Goal: Task Accomplishment & Management: Complete application form

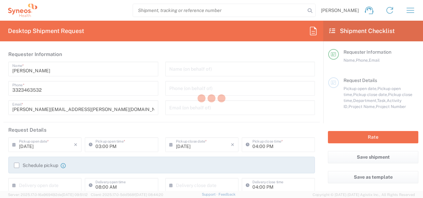
type input "3243"
type input "[GEOGRAPHIC_DATA]"
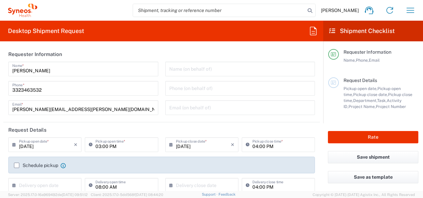
type input "INC Research Clin Svcs [GEOGRAPHIC_DATA]"
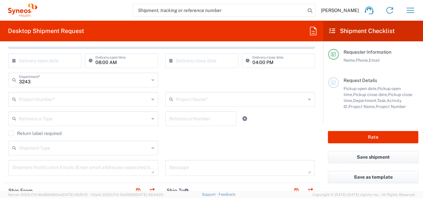
scroll to position [131, 0]
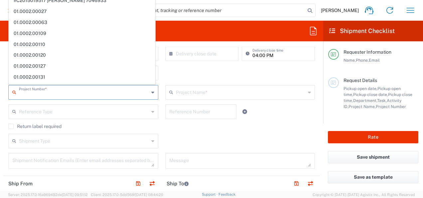
click at [86, 93] on input "text" at bounding box center [84, 92] width 130 height 12
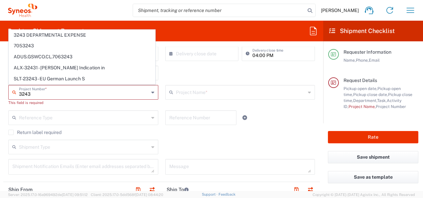
type input "3243"
click at [53, 106] on div "3243 Project Number * 3243 DEPARTMENTAL EXPENSE 7053243 ADUS.GSWCO.CL.7063243 A…" at bounding box center [83, 97] width 157 height 25
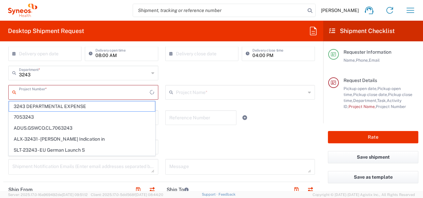
click at [60, 92] on input "text" at bounding box center [84, 92] width 131 height 12
click at [59, 105] on span "3243 DEPARTMENTAL EXPENSE" at bounding box center [82, 106] width 146 height 10
type input "3243 DEPARTMENTAL EXPENSE"
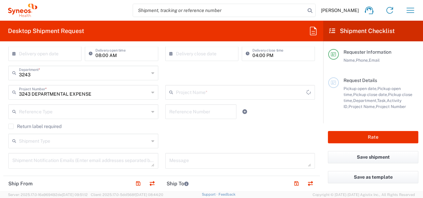
type input "3243 DEPARTMENTAL EXPENSE"
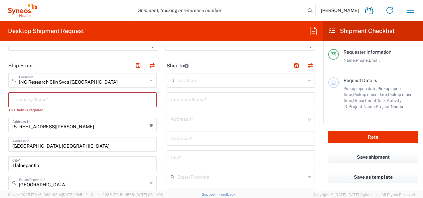
scroll to position [246, 0]
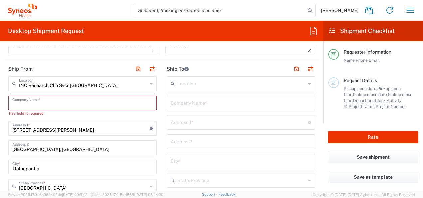
click at [103, 102] on input "text" at bounding box center [82, 102] width 140 height 12
type input "Sy"
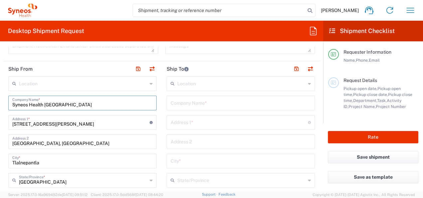
drag, startPoint x: 44, startPoint y: 102, endPoint x: 10, endPoint y: 103, distance: 33.9
click at [10, 103] on div "Syneos Health Mexico Company Name *" at bounding box center [82, 102] width 148 height 15
click at [46, 106] on input "Mexico" at bounding box center [82, 102] width 140 height 12
click at [14, 104] on input "Mexico" at bounding box center [82, 102] width 140 height 12
click at [38, 105] on input "Mexico" at bounding box center [82, 102] width 140 height 12
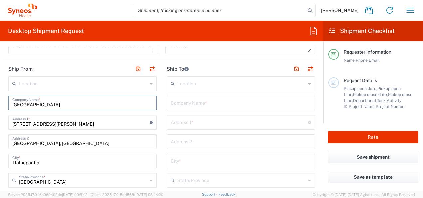
type input "Mexico"
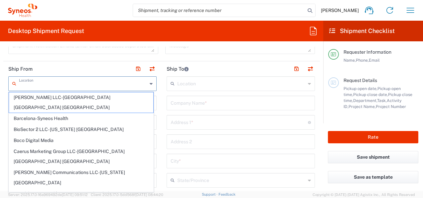
click at [66, 85] on input "text" at bounding box center [83, 83] width 128 height 12
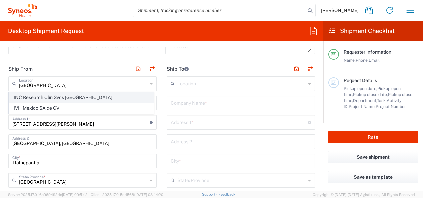
click at [63, 96] on span "INC Research Clin Svcs Mexico" at bounding box center [81, 97] width 144 height 10
type input "INC Research Clin Svcs Mexico"
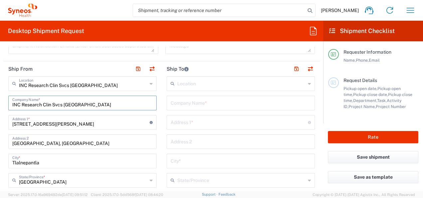
click at [99, 105] on input "INC Research Clin Svcs Mexico" at bounding box center [82, 102] width 140 height 12
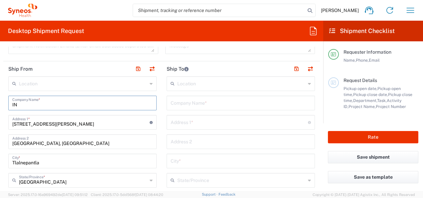
type input "I"
click at [13, 103] on input "text" at bounding box center [82, 102] width 140 height 12
click at [42, 83] on input "text" at bounding box center [83, 83] width 128 height 12
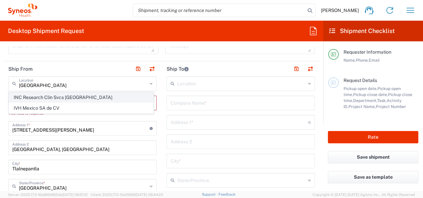
click at [45, 98] on span "INC Research Clin Svcs Mexico" at bounding box center [81, 97] width 144 height 10
type input "INC Research Clin Svcs Mexico"
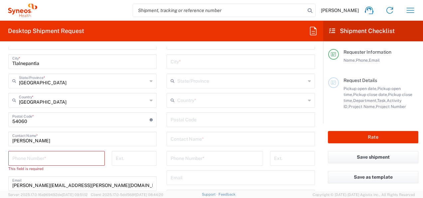
scroll to position [347, 0]
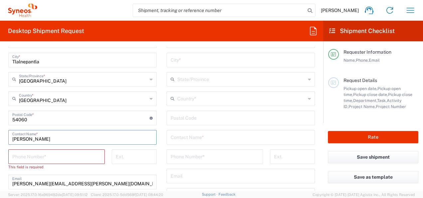
click at [44, 140] on input "Ana Machain" at bounding box center [82, 137] width 140 height 12
drag, startPoint x: 51, startPoint y: 139, endPoint x: 2, endPoint y: 138, distance: 48.6
click at [2, 138] on form "Requester Information Ana Machain Name * 3323463532 Phone * ana.machain@syneosh…" at bounding box center [161, 119] width 323 height 144
type input "Maria del Carmen Figueroa"
click at [68, 152] on input "tel" at bounding box center [56, 156] width 88 height 12
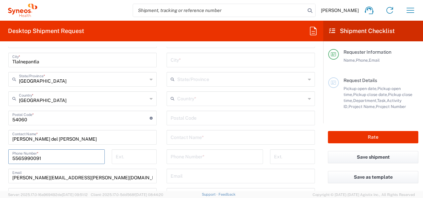
type input "3323463532"
type input "ana.machain@syneoshealth.com"
type input "3"
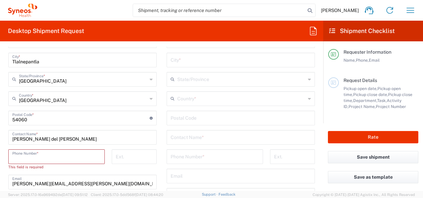
click at [43, 152] on input "tel" at bounding box center [56, 156] width 88 height 12
paste input "55 6599 7772"
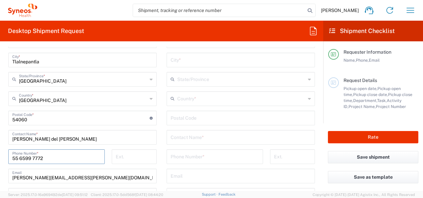
type input "55 6599 7772"
click at [89, 178] on input "ana.machain@syneoshealth.com" at bounding box center [82, 175] width 140 height 12
drag, startPoint x: 95, startPoint y: 178, endPoint x: 5, endPoint y: 178, distance: 89.5
click at [5, 178] on main "INC Research Clin Svcs Mexico Location INC Research Clin Svcs Mexico Addison Wh…" at bounding box center [82, 124] width 158 height 299
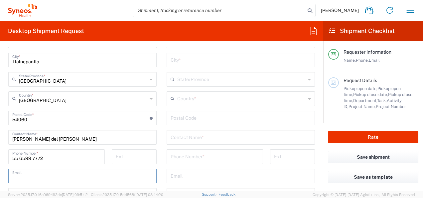
click at [91, 175] on input "text" at bounding box center [82, 175] width 140 height 12
paste input "mariadelcarmen.figueroa@syneoshealth.com"
type input "mariadelcarmen.figueroa@syneoshealth.com"
click at [162, 169] on main "Location Addison Whitney LLC-Morrisvile NC US Barcelona-Syneos Health BioSector…" at bounding box center [241, 114] width 158 height 279
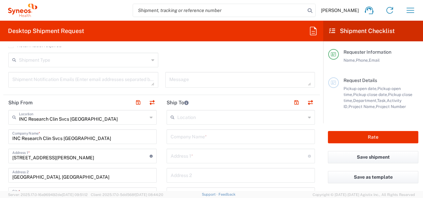
scroll to position [214, 0]
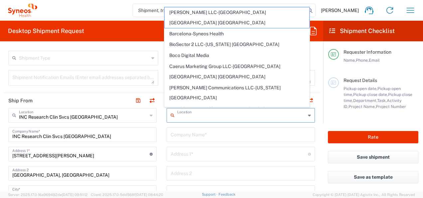
click at [245, 118] on input "text" at bounding box center [241, 115] width 128 height 12
click at [232, 136] on input "text" at bounding box center [241, 134] width 140 height 12
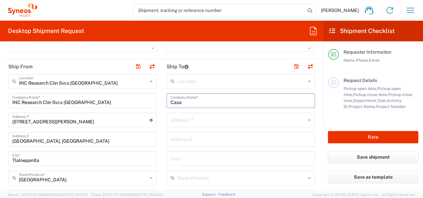
scroll to position [246, 0]
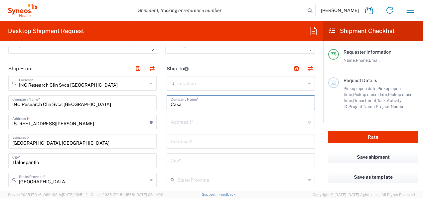
type input "Casa"
click at [206, 120] on input "text" at bounding box center [239, 121] width 137 height 12
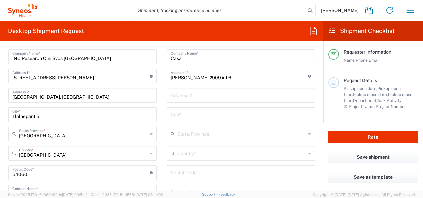
scroll to position [304, 0]
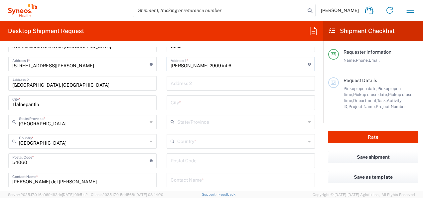
type input "Juan Ignacio Matute 2909 int 6"
click at [236, 101] on input "text" at bounding box center [241, 102] width 140 height 12
type input "Guadalajara"
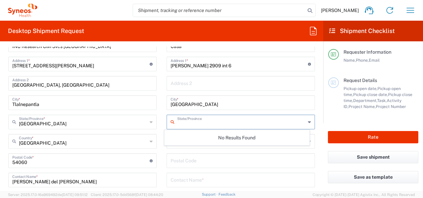
click at [248, 119] on input "text" at bounding box center [241, 121] width 128 height 12
type input "Jalisco"
click at [313, 114] on main "Location Addison Whitney LLC-Morrisvile NC US Barcelona-Syneos Health BioSector…" at bounding box center [241, 157] width 158 height 279
click at [219, 120] on input "text" at bounding box center [241, 121] width 128 height 12
click at [314, 112] on main "Location Addison Whitney LLC-Morrisvile NC US Barcelona-Syneos Health BioSector…" at bounding box center [241, 157] width 158 height 279
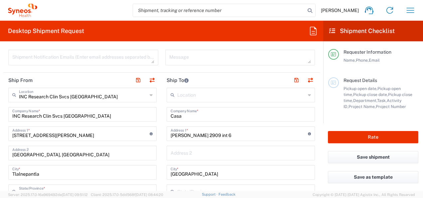
scroll to position [228, 0]
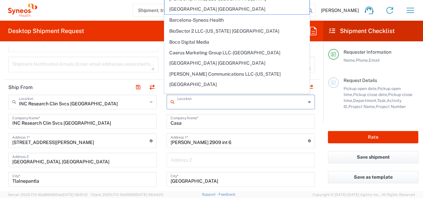
click at [212, 99] on input "text" at bounding box center [241, 101] width 128 height 12
type input "mexico"
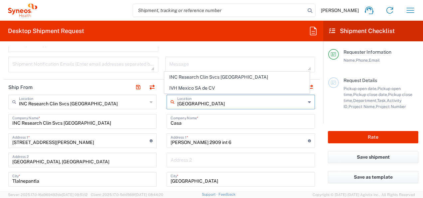
drag, startPoint x: 198, startPoint y: 103, endPoint x: 175, endPoint y: 102, distance: 22.7
click at [177, 102] on input "mexico" at bounding box center [241, 101] width 128 height 12
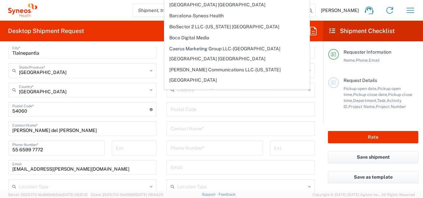
scroll to position [359, 0]
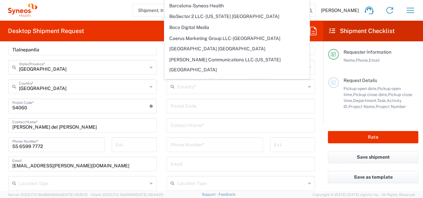
click at [315, 110] on form "Requester Information Ana Machain Name * 3323463532 Phone * ana.machain@syneosh…" at bounding box center [161, 119] width 323 height 144
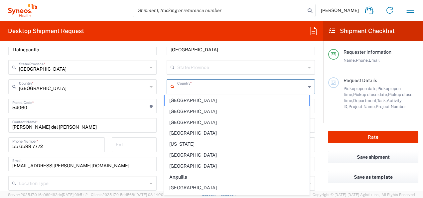
click at [226, 87] on input "text" at bounding box center [241, 86] width 128 height 12
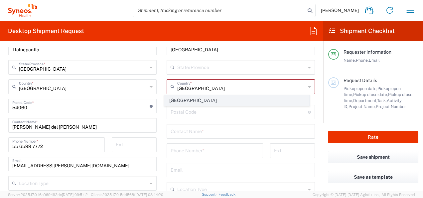
click at [180, 99] on span "Mexico" at bounding box center [237, 100] width 144 height 10
type input "Mexico"
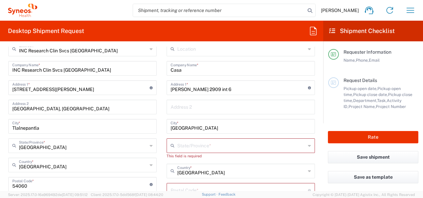
scroll to position [291, 0]
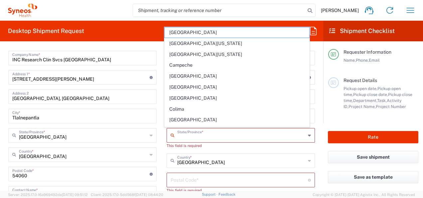
click at [251, 130] on input "text" at bounding box center [241, 135] width 128 height 12
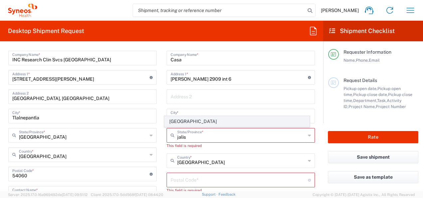
click at [199, 120] on span "Jalisco" at bounding box center [237, 121] width 144 height 10
type input "Jalisco"
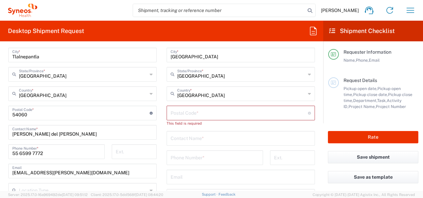
scroll to position [367, 0]
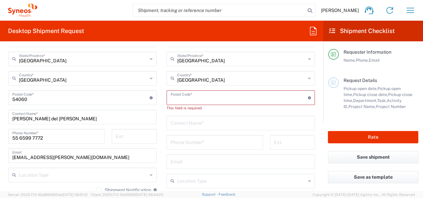
click at [242, 97] on input "undefined" at bounding box center [239, 97] width 137 height 12
type input "44130"
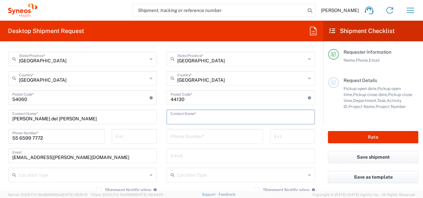
click at [231, 114] on input "text" at bounding box center [241, 116] width 140 height 12
type input "Ana Machain"
click at [199, 137] on input "tel" at bounding box center [215, 136] width 88 height 12
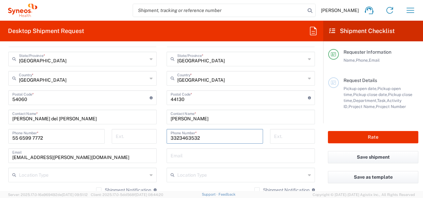
type input "3323463532"
click at [314, 127] on main "Location Addison Whitney LLC-Morrisvile NC US Barcelona-Syneos Health BioSector…" at bounding box center [241, 94] width 158 height 279
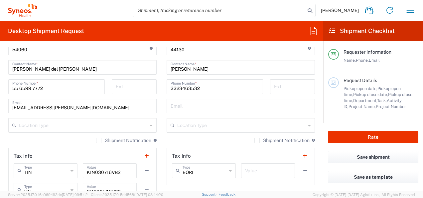
scroll to position [414, 0]
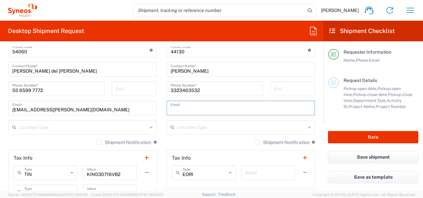
click at [260, 108] on input "text" at bounding box center [241, 107] width 140 height 12
paste input "ana.machain@syneoshealth.com"
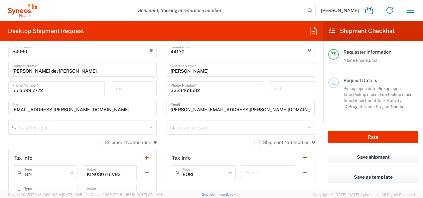
type input "ana.machain@syneoshealth.com"
click at [316, 107] on form "Requester Information Ana Machain Name * 3323463532 Phone * ana.machain@syneosh…" at bounding box center [161, 119] width 323 height 144
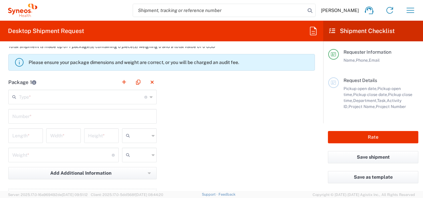
scroll to position [588, 0]
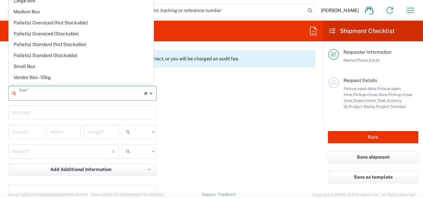
click at [101, 91] on input "text" at bounding box center [81, 93] width 125 height 12
click at [276, 134] on div "Package 1 Type * Material used to package goods Envelope Large Box Medium Box P…" at bounding box center [161, 144] width 317 height 146
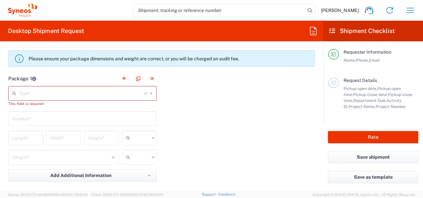
click at [271, 121] on div "Package 1 Type * Material used to package goods Envelope Large Box Medium Box P…" at bounding box center [161, 147] width 317 height 152
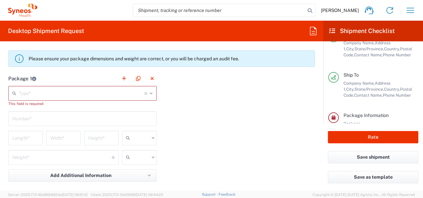
scroll to position [0, 0]
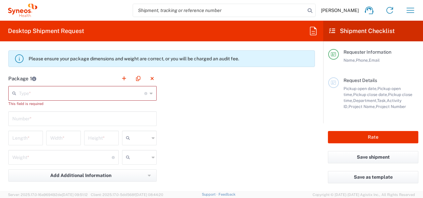
click at [268, 84] on div "Package 1 Type * Material used to package goods Envelope Large Box Medium Box P…" at bounding box center [161, 147] width 317 height 152
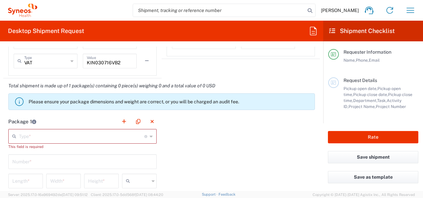
scroll to position [532, 0]
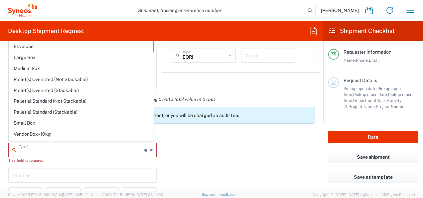
click at [90, 147] on input "text" at bounding box center [81, 149] width 125 height 12
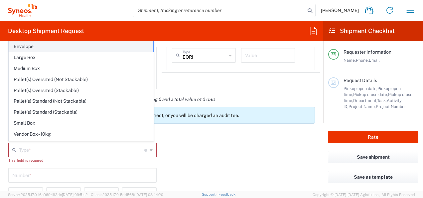
click at [68, 48] on span "Envelope" at bounding box center [81, 46] width 144 height 10
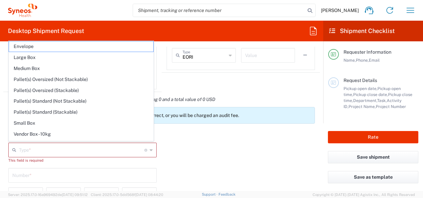
type input "Envelope"
type input "1"
type input "9.5"
type input "12.5"
type input "0.25"
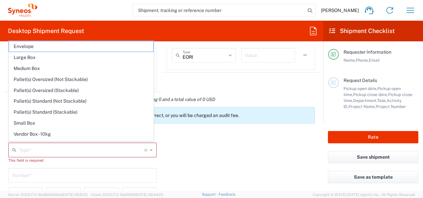
type input "in"
type input "0.45"
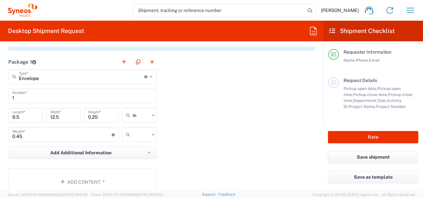
scroll to position [606, 0]
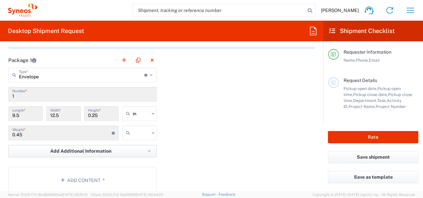
click at [122, 150] on button "Add Additional Information" at bounding box center [82, 151] width 148 height 12
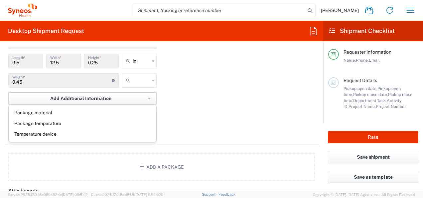
scroll to position [630, 0]
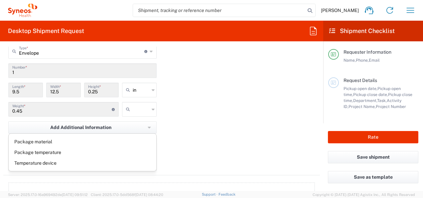
click at [198, 123] on div "Package 1 Envelope Type * Material used to package goods Envelope Large Box Med…" at bounding box center [161, 102] width 317 height 146
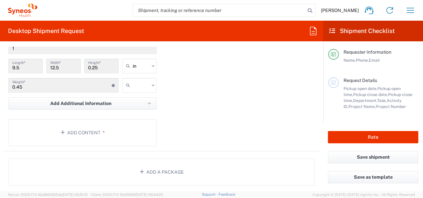
scroll to position [657, 0]
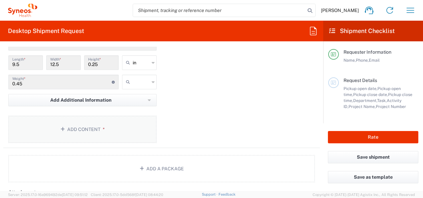
click at [84, 129] on button "Add Content *" at bounding box center [82, 128] width 148 height 27
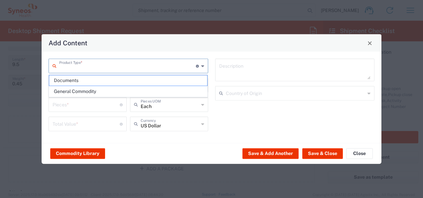
click at [106, 67] on input "text" at bounding box center [127, 66] width 137 height 12
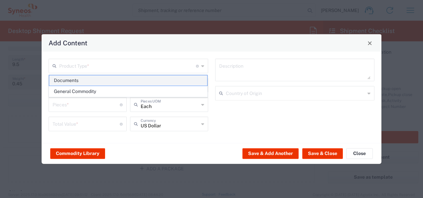
click at [100, 81] on span "Documents" at bounding box center [128, 80] width 158 height 10
type input "Documents"
type input "1"
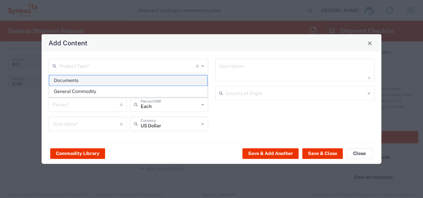
type textarea "Documents"
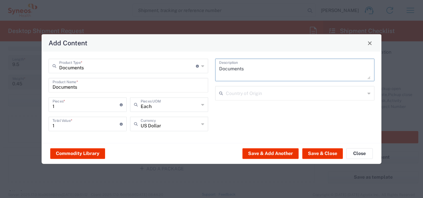
click at [276, 74] on textarea "Documents" at bounding box center [295, 70] width 152 height 19
click at [318, 154] on button "Save & Close" at bounding box center [322, 153] width 41 height 11
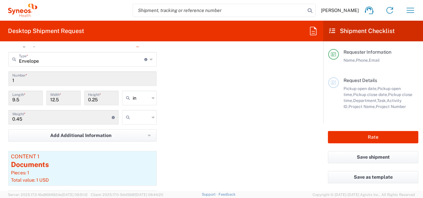
scroll to position [620, 0]
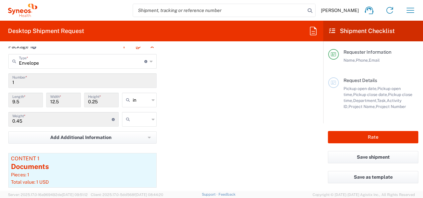
click at [152, 100] on icon at bounding box center [153, 99] width 3 height 11
click at [137, 121] on span "cm" at bounding box center [137, 123] width 33 height 10
type input "24.13"
type input "31.75"
type input "0.64"
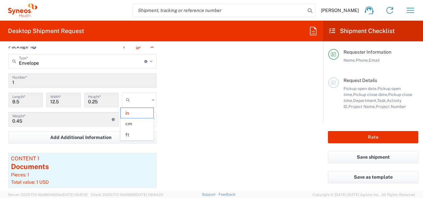
type input "cm"
click at [152, 117] on icon at bounding box center [153, 119] width 3 height 11
click at [142, 132] on span "kgs" at bounding box center [137, 132] width 33 height 10
type input "kgs"
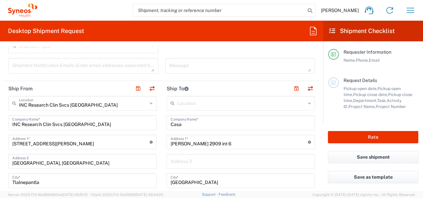
scroll to position [230, 0]
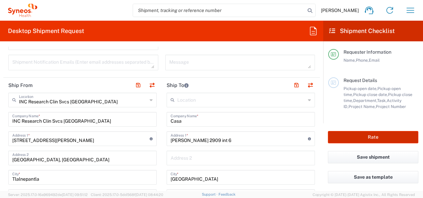
click at [372, 139] on button "Rate" at bounding box center [373, 137] width 90 height 12
type input "3243 DEPARTMENTAL EXPENSE"
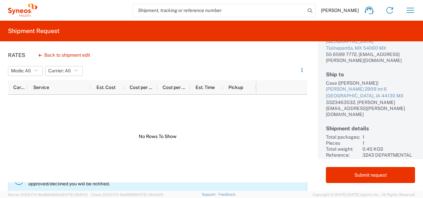
scroll to position [95, 0]
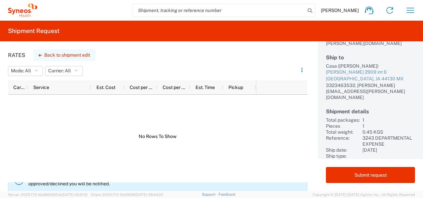
click at [72, 56] on button "Back to shipment edit" at bounding box center [64, 55] width 62 height 12
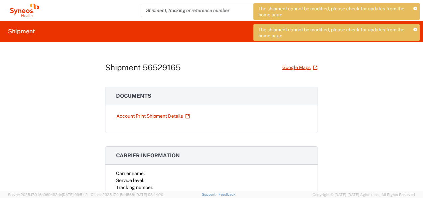
click at [414, 9] on icon at bounding box center [415, 9] width 4 height 4
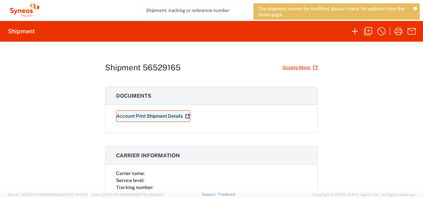
click at [152, 115] on link "Account Print Shipment Details" at bounding box center [153, 116] width 74 height 12
